Goal: Navigation & Orientation: Find specific page/section

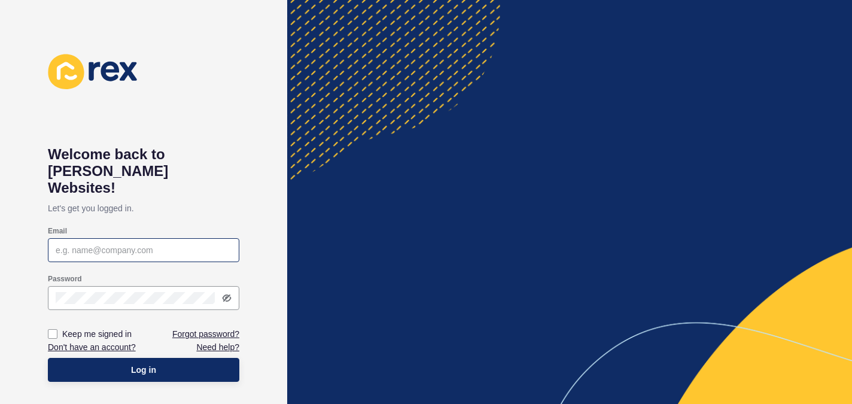
click at [127, 244] on input "Email" at bounding box center [144, 250] width 176 height 12
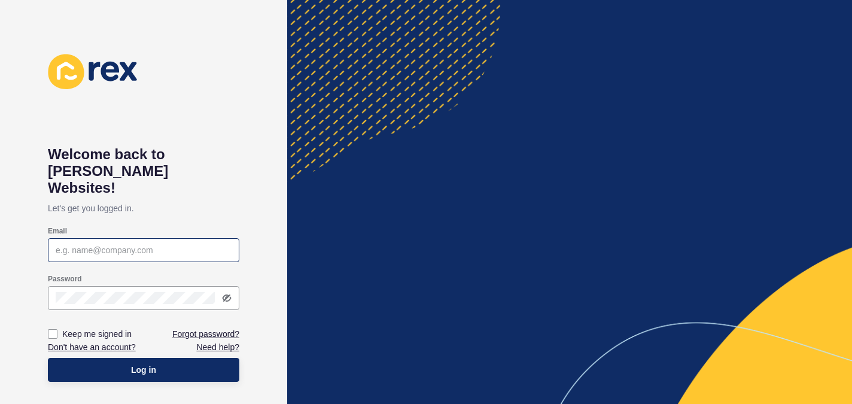
click at [127, 244] on input "Email" at bounding box center [144, 250] width 176 height 12
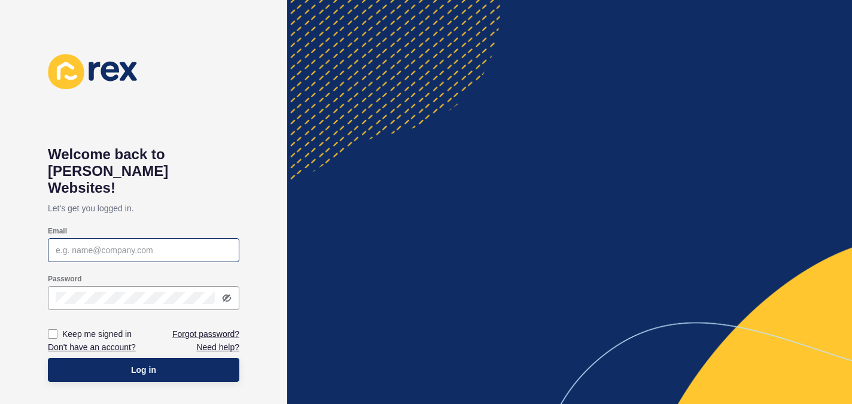
click at [127, 244] on input "Email" at bounding box center [144, 250] width 176 height 12
type input "[PERSON_NAME][EMAIL_ADDRESS][PERSON_NAME][DOMAIN_NAME]"
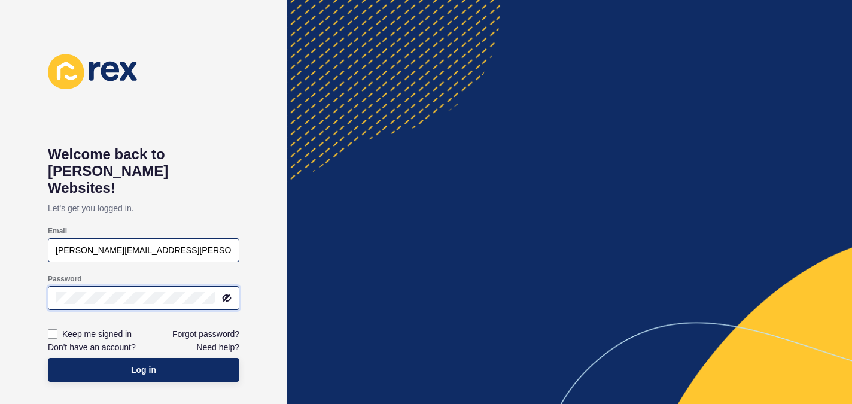
click at [48, 358] on button "Log in" at bounding box center [143, 370] width 191 height 24
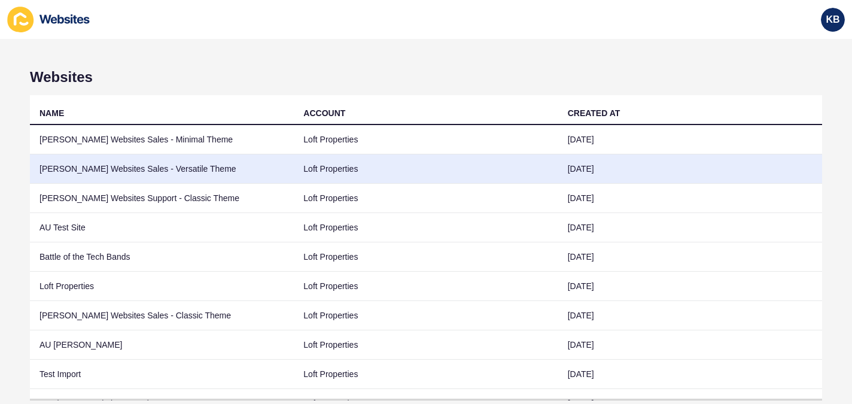
click at [123, 172] on td "[PERSON_NAME] Websites Sales - Versatile Theme" at bounding box center [162, 168] width 264 height 29
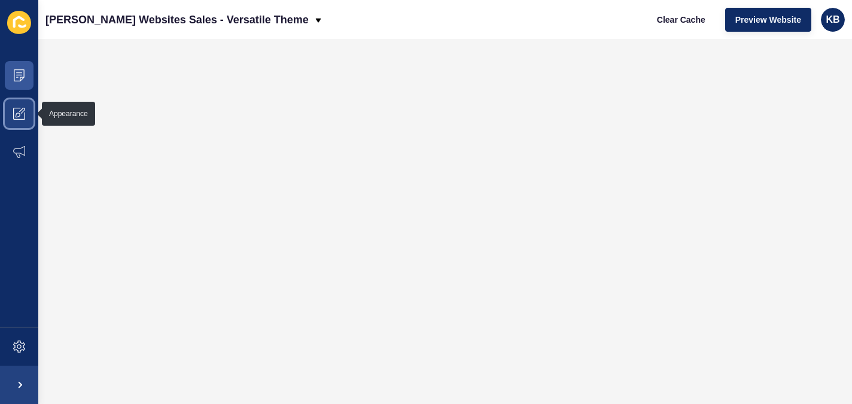
click at [29, 114] on span at bounding box center [19, 114] width 38 height 38
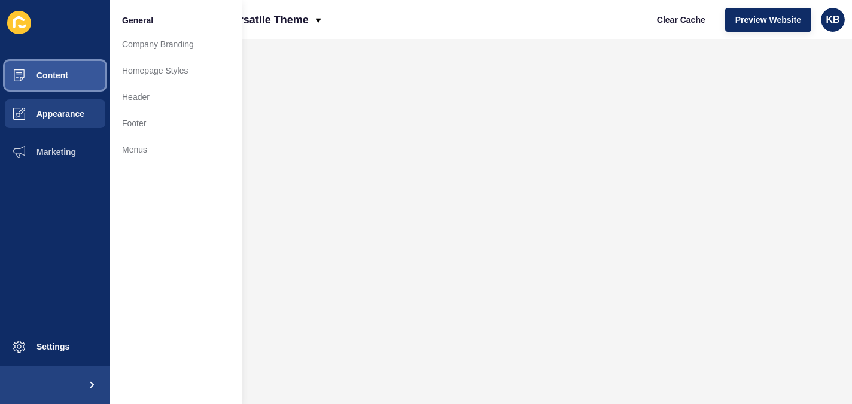
click at [48, 81] on button "Content" at bounding box center [55, 75] width 110 height 38
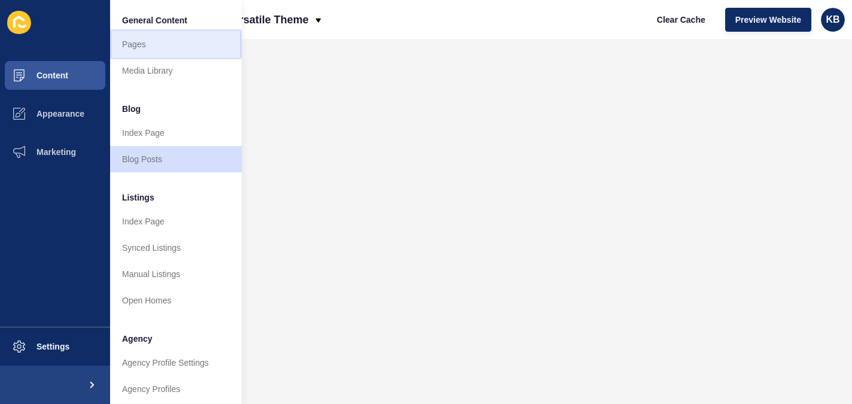
click at [169, 48] on link "Pages" at bounding box center [176, 44] width 132 height 26
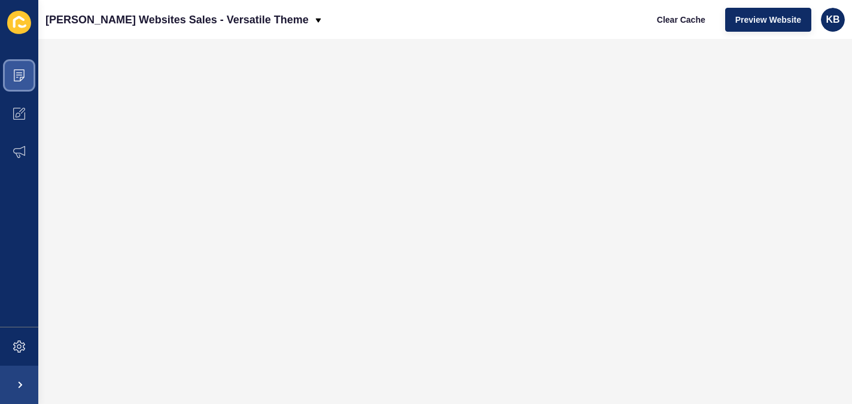
click at [14, 81] on span at bounding box center [19, 75] width 38 height 38
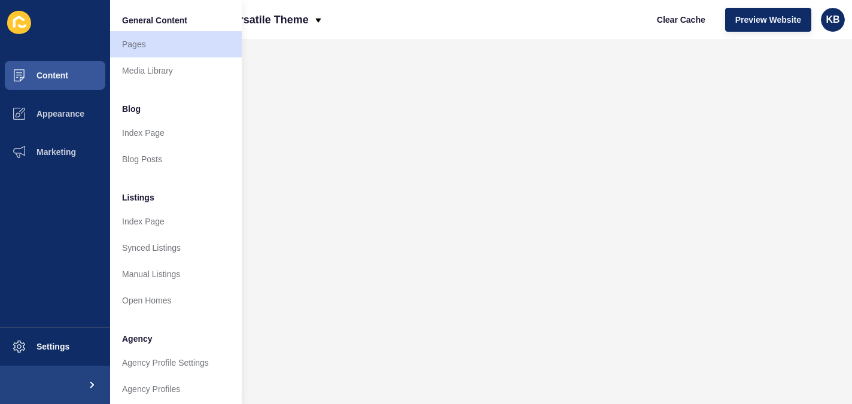
click at [316, 37] on div "[PERSON_NAME] Websites Sales - Versatile Theme Clear Cache Preview Website KB" at bounding box center [445, 19] width 814 height 39
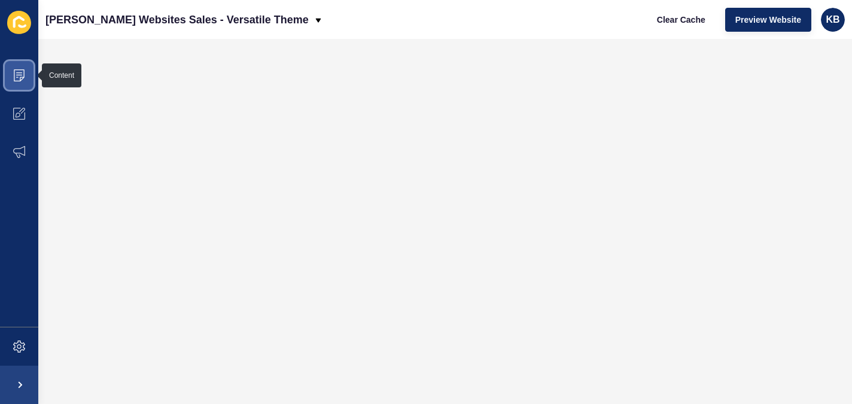
click at [31, 77] on span at bounding box center [19, 75] width 38 height 38
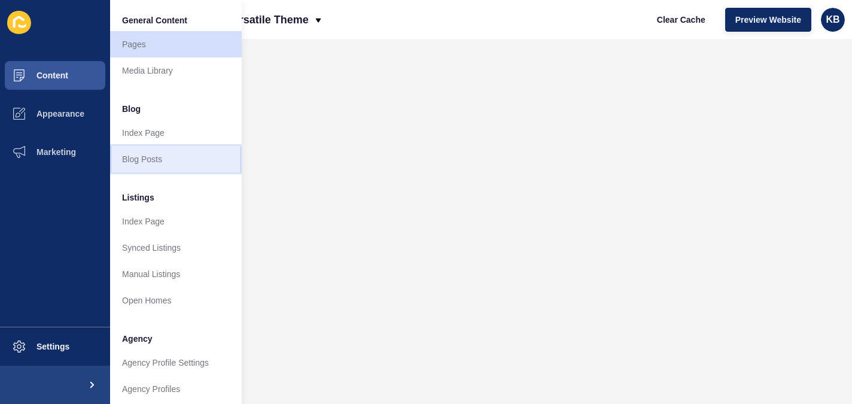
click at [165, 162] on link "Blog Posts" at bounding box center [176, 159] width 132 height 26
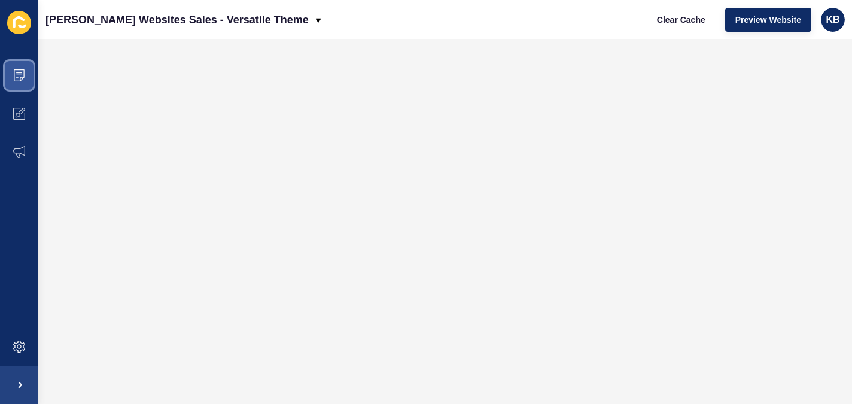
click at [29, 78] on span at bounding box center [19, 75] width 38 height 38
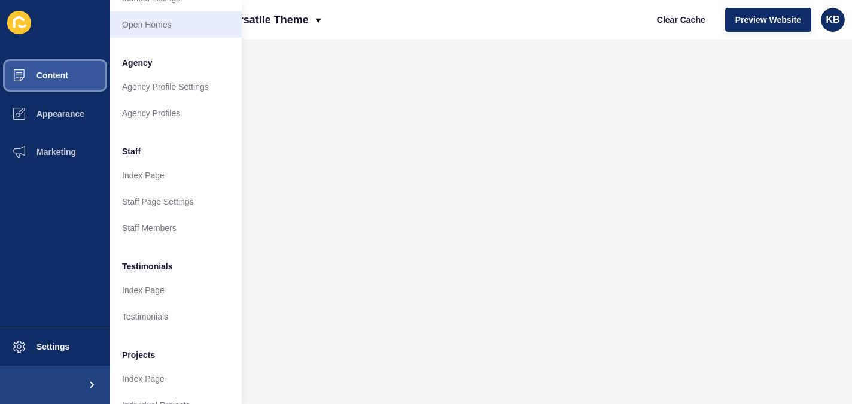
scroll to position [275, 0]
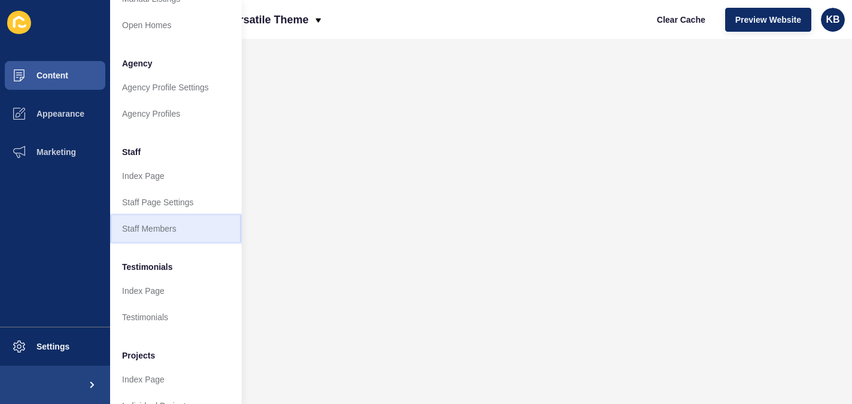
click at [151, 234] on link "Staff Members" at bounding box center [176, 228] width 132 height 26
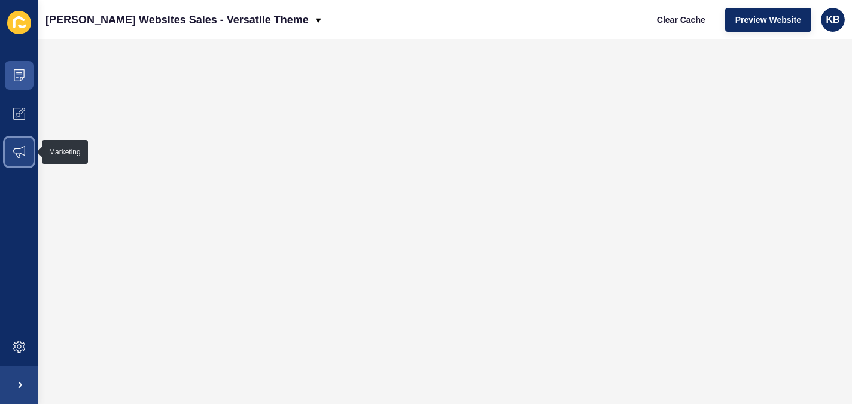
click at [28, 145] on span at bounding box center [19, 152] width 38 height 38
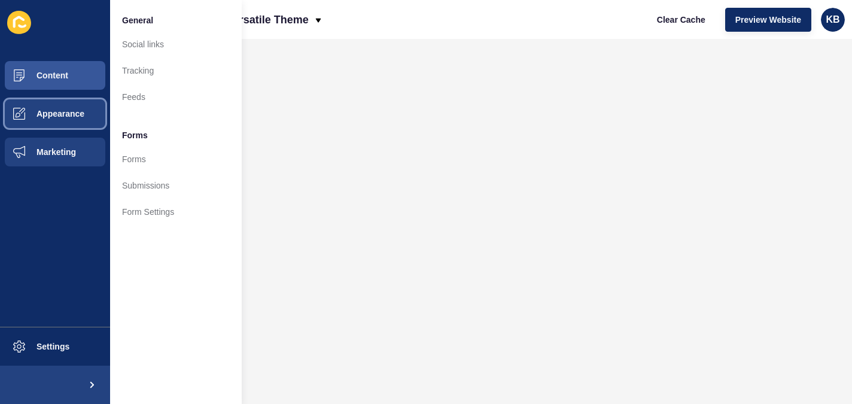
click at [47, 118] on button "Appearance" at bounding box center [55, 114] width 110 height 38
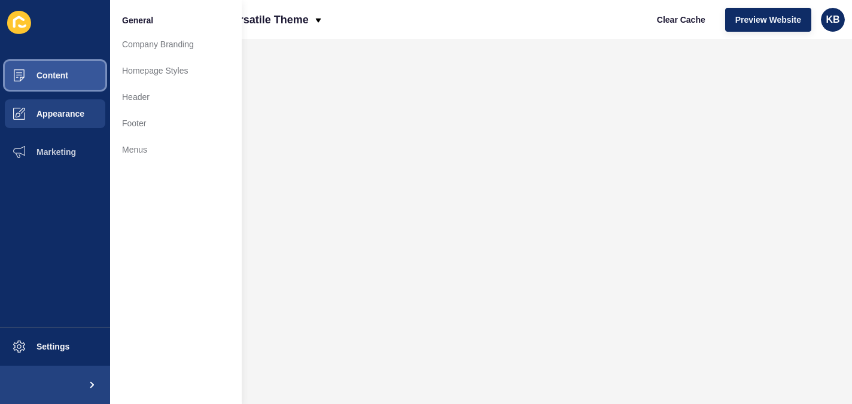
click at [65, 81] on button "Content" at bounding box center [55, 75] width 110 height 38
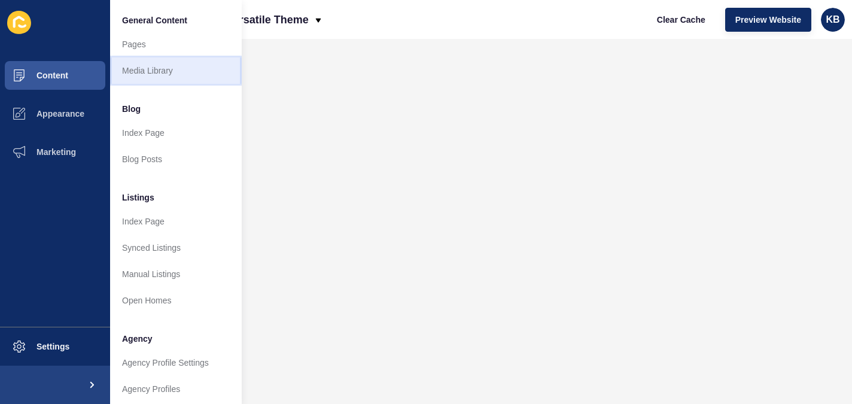
click at [159, 72] on link "Media Library" at bounding box center [176, 70] width 132 height 26
